Goal: Information Seeking & Learning: Learn about a topic

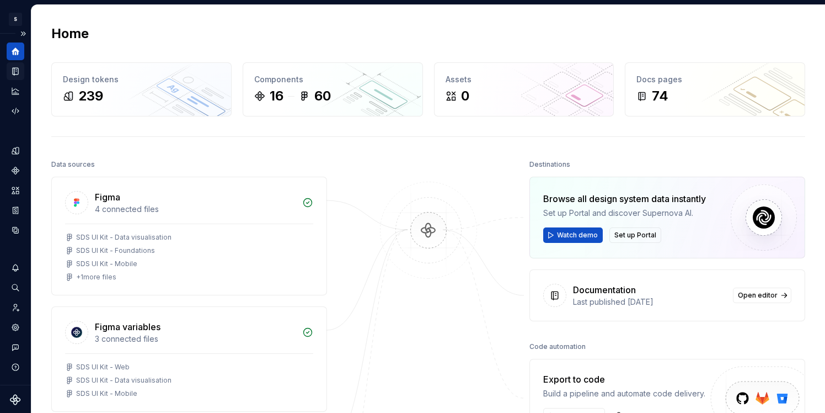
click at [14, 72] on icon "Documentation" at bounding box center [16, 71] width 6 height 7
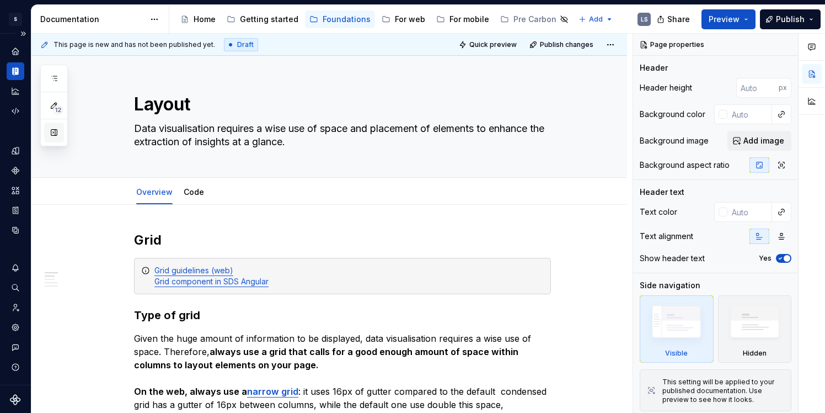
click at [53, 136] on button "button" at bounding box center [54, 132] width 20 height 20
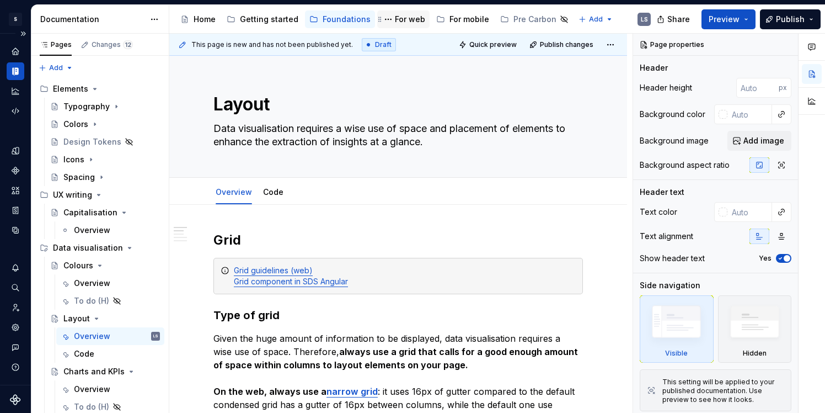
click at [397, 19] on div "For web" at bounding box center [410, 19] width 30 height 11
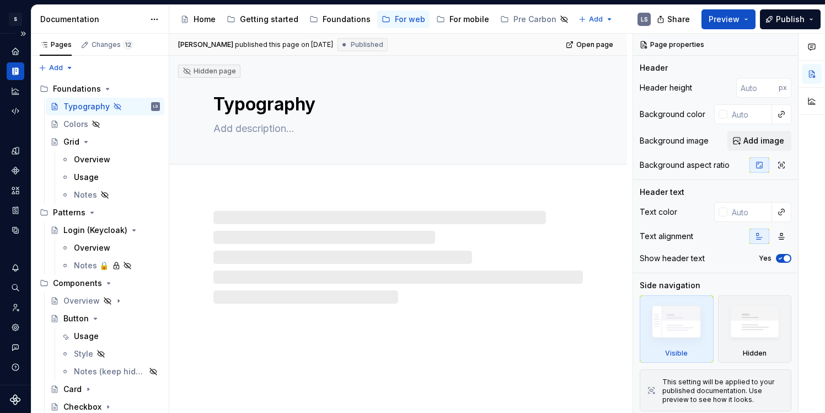
click at [346, 28] on div "Home Getting started Foundations For web For mobile Pre Carbon" at bounding box center [374, 19] width 397 height 22
click at [345, 23] on div "Foundations" at bounding box center [347, 19] width 48 height 11
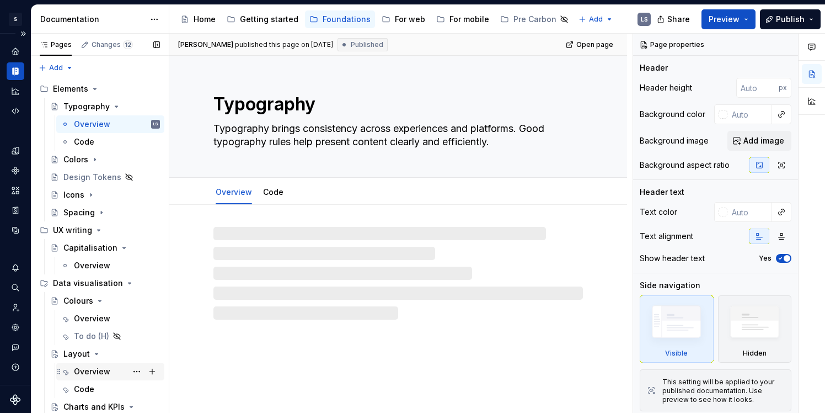
scroll to position [53, 0]
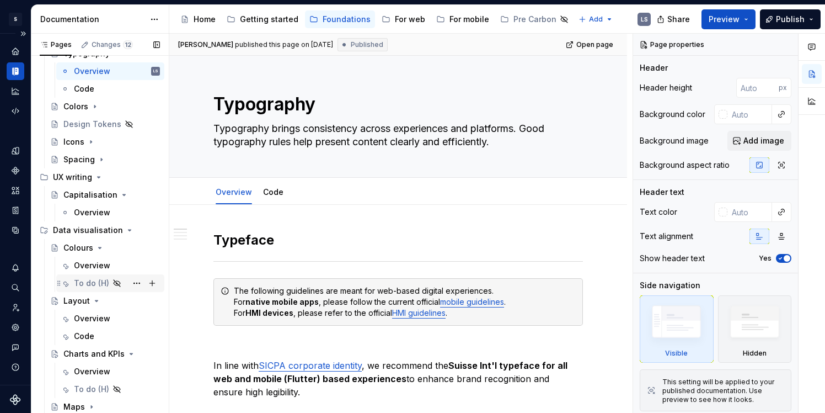
click at [94, 284] on div "To do (H)" at bounding box center [91, 282] width 35 height 11
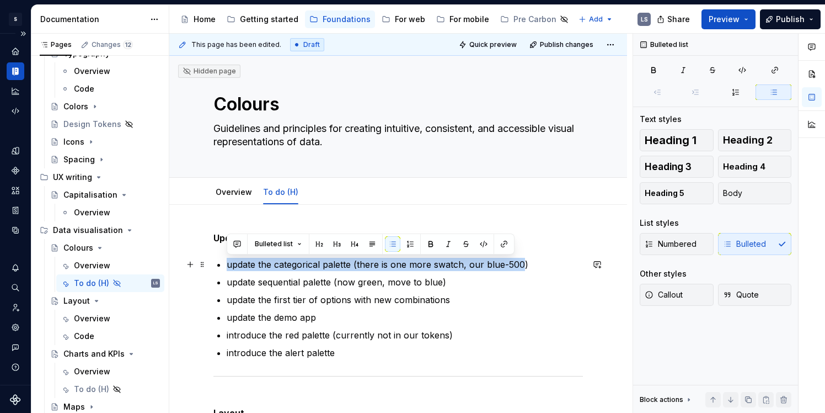
drag, startPoint x: 522, startPoint y: 264, endPoint x: 233, endPoint y: 268, distance: 288.6
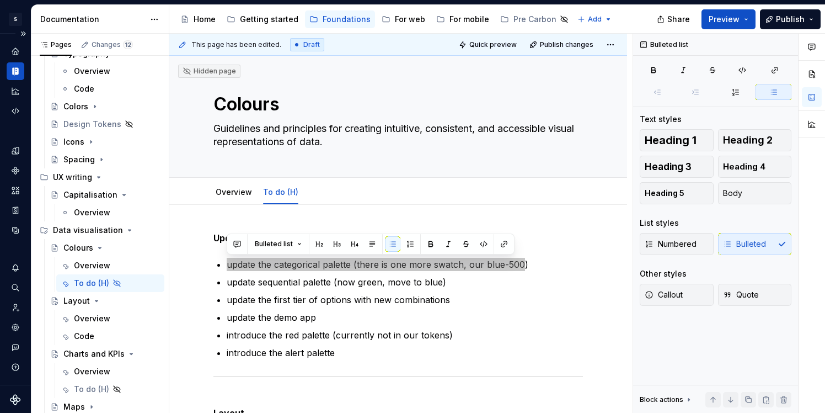
type textarea "*"
